Goal: Task Accomplishment & Management: Manage account settings

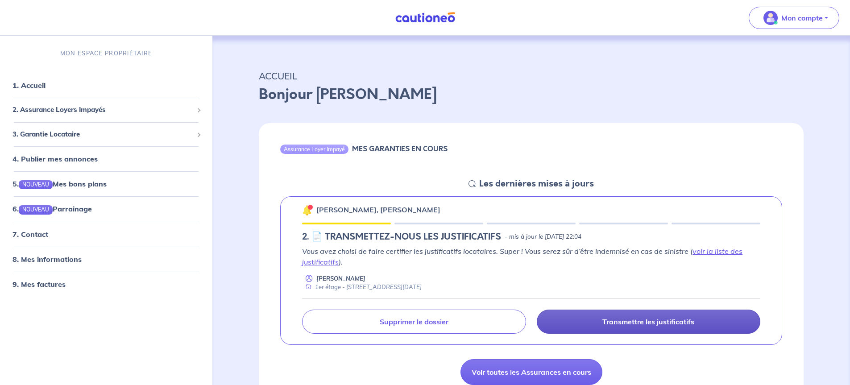
click at [609, 320] on p "Transmettre les justificatifs" at bounding box center [648, 321] width 92 height 9
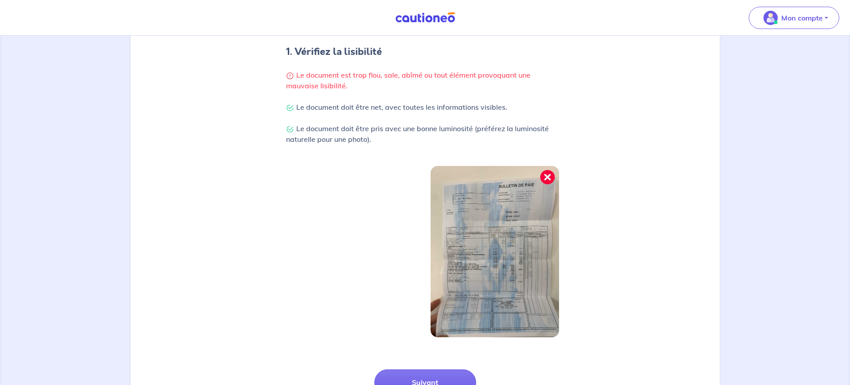
scroll to position [254, 0]
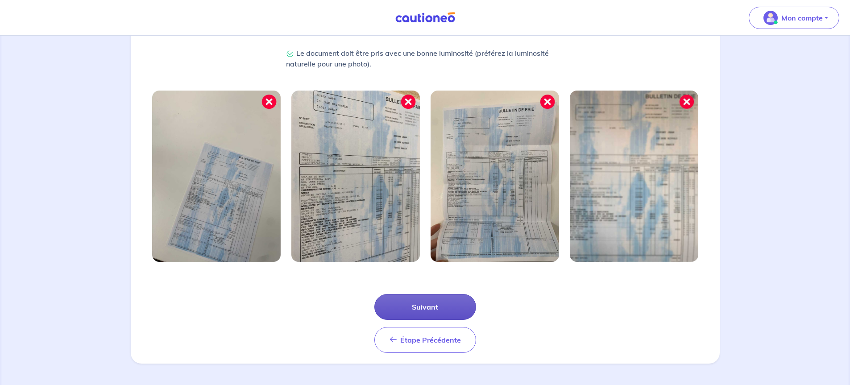
click at [430, 307] on button "Suivant" at bounding box center [425, 307] width 102 height 26
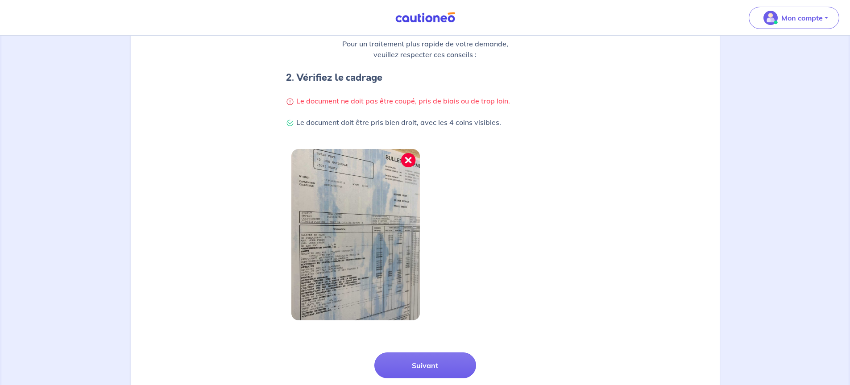
scroll to position [211, 0]
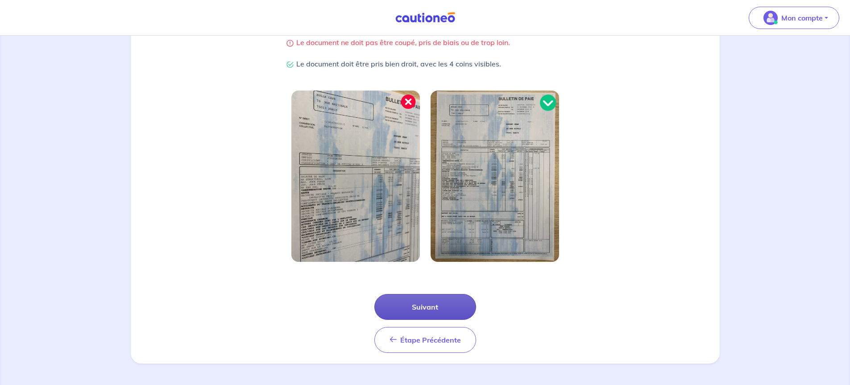
click at [423, 304] on button "Suivant" at bounding box center [425, 307] width 102 height 26
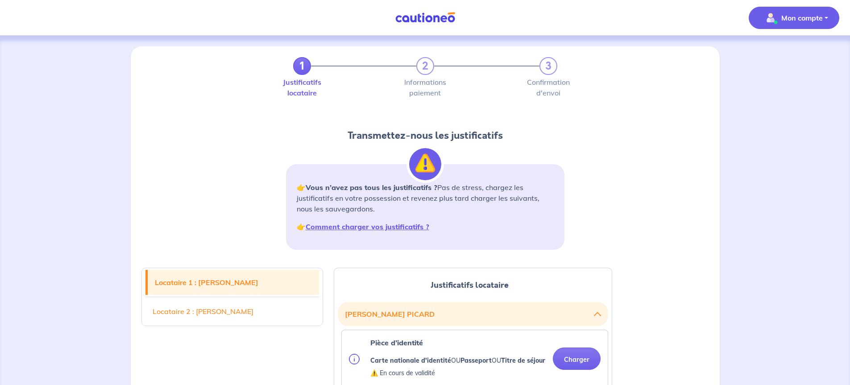
click at [802, 13] on p "Mon compte" at bounding box center [801, 17] width 41 height 11
click at [788, 78] on link "Me déconnecter" at bounding box center [785, 77] width 72 height 14
